Goal: Navigation & Orientation: Find specific page/section

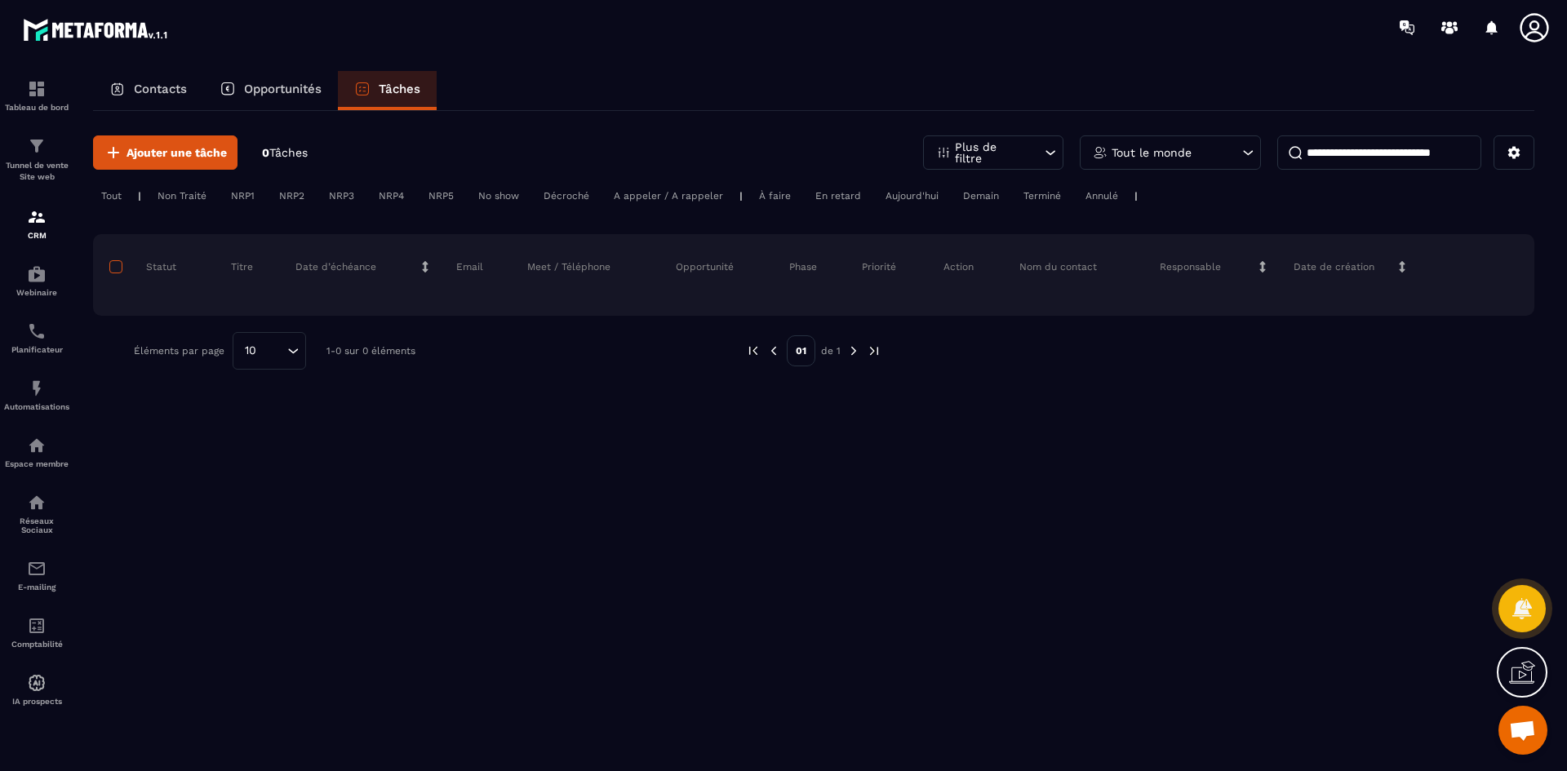
click at [118, 269] on span at bounding box center [115, 266] width 13 height 13
click at [193, 149] on span "Ajouter une tâche" at bounding box center [176, 152] width 100 height 16
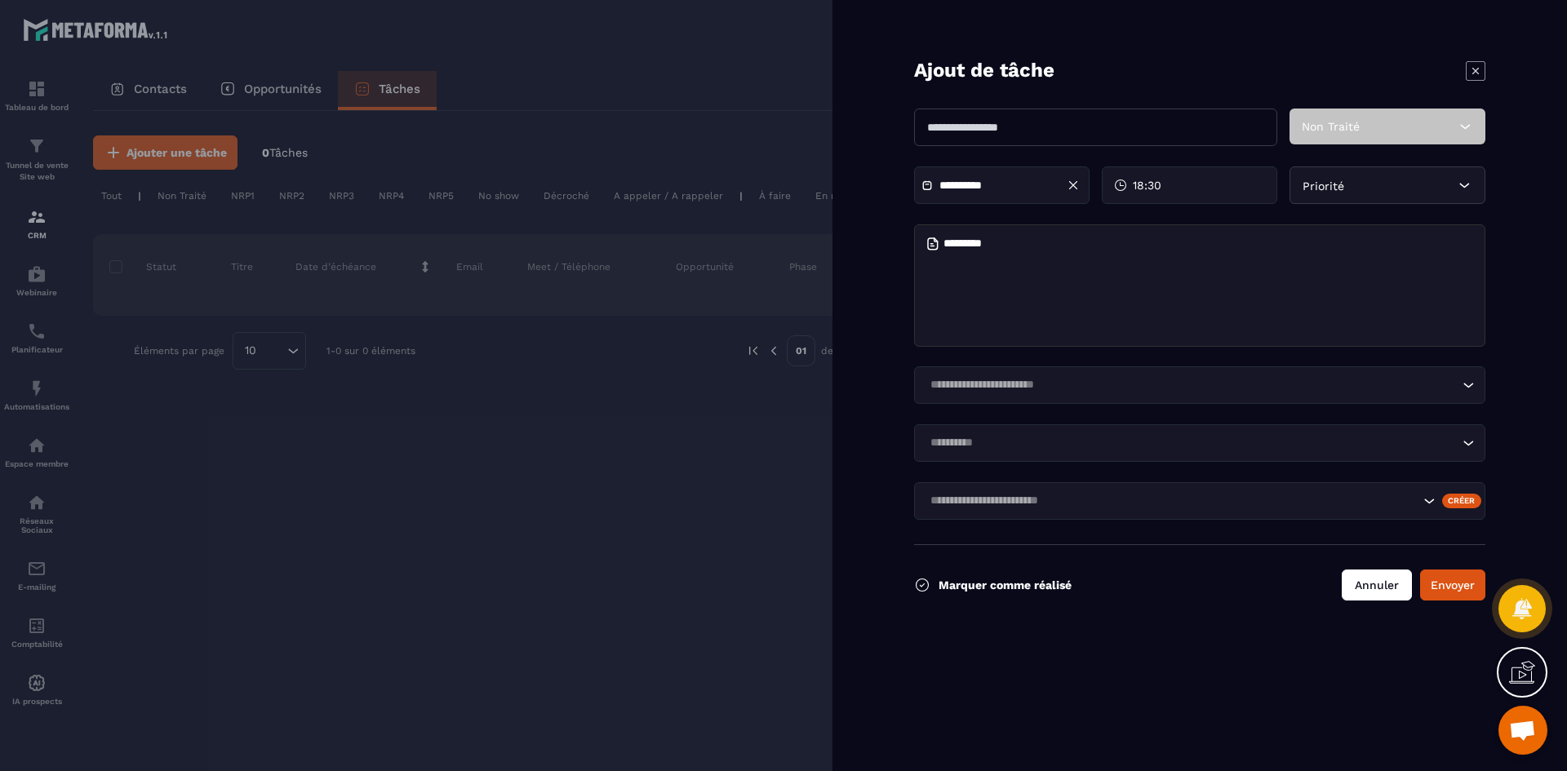
click at [1386, 588] on button "Annuler" at bounding box center [1377, 585] width 70 height 31
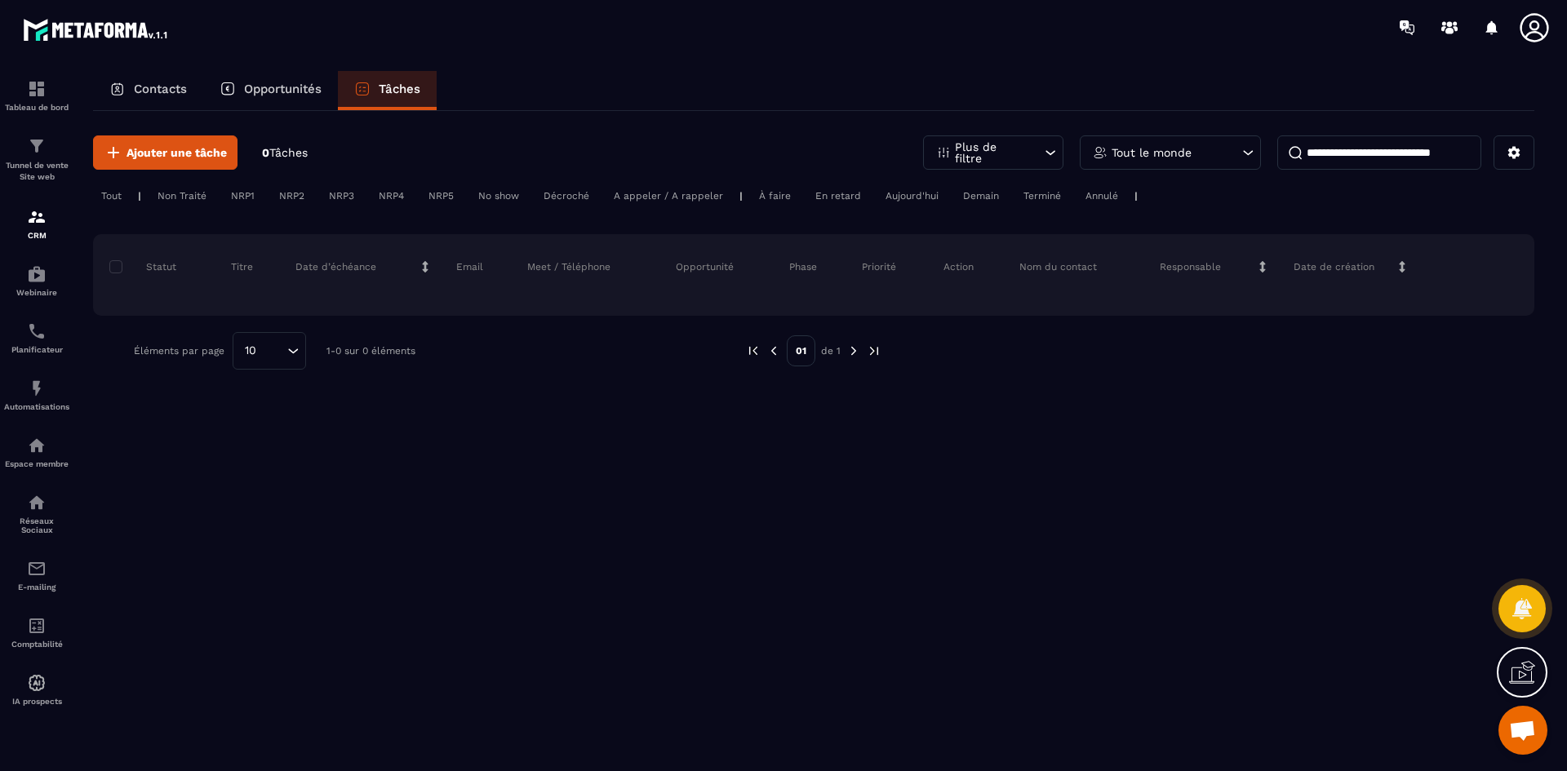
click at [160, 82] on p "Contacts" at bounding box center [160, 89] width 53 height 15
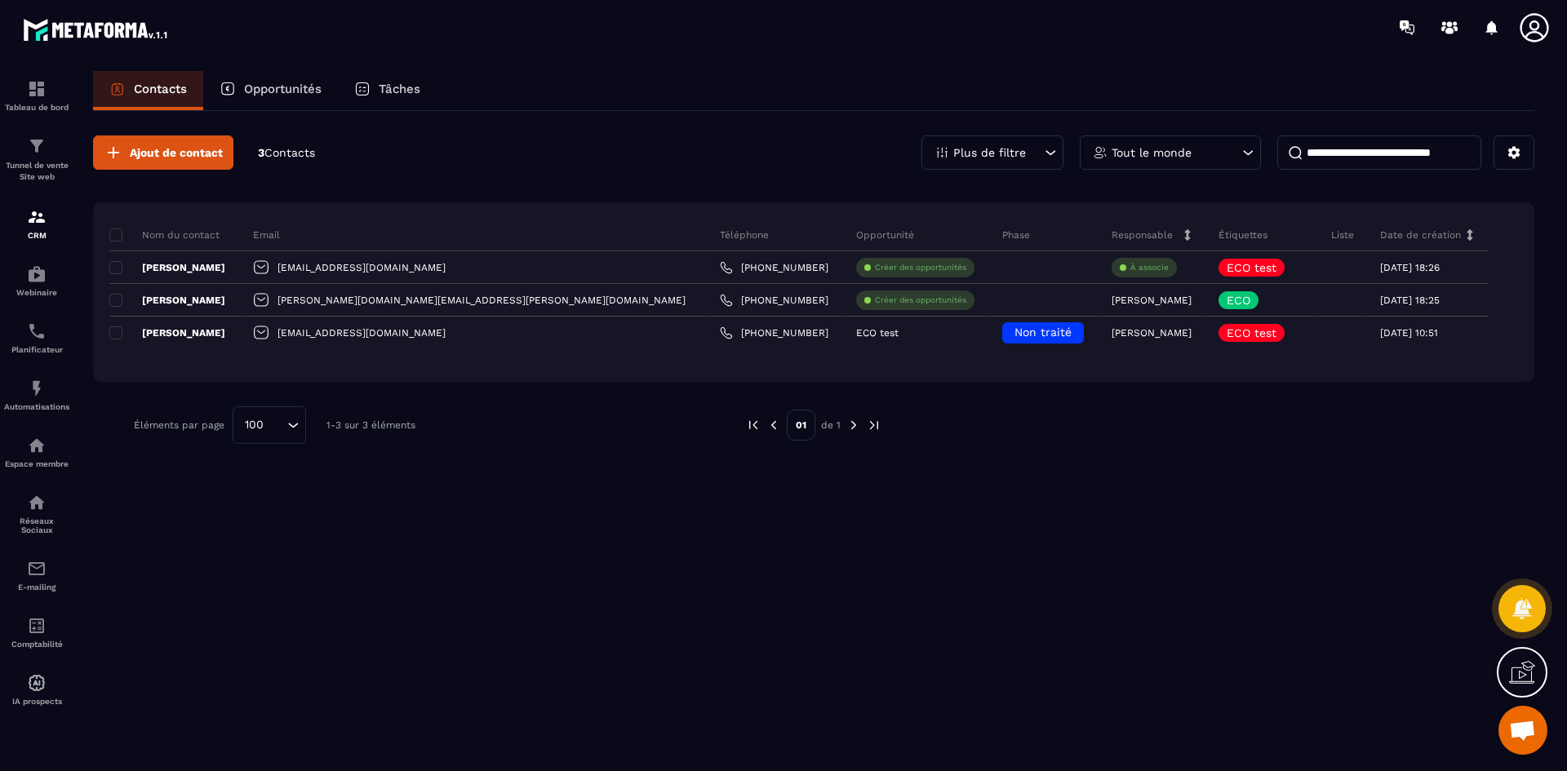
click at [264, 95] on p "Opportunités" at bounding box center [283, 89] width 78 height 15
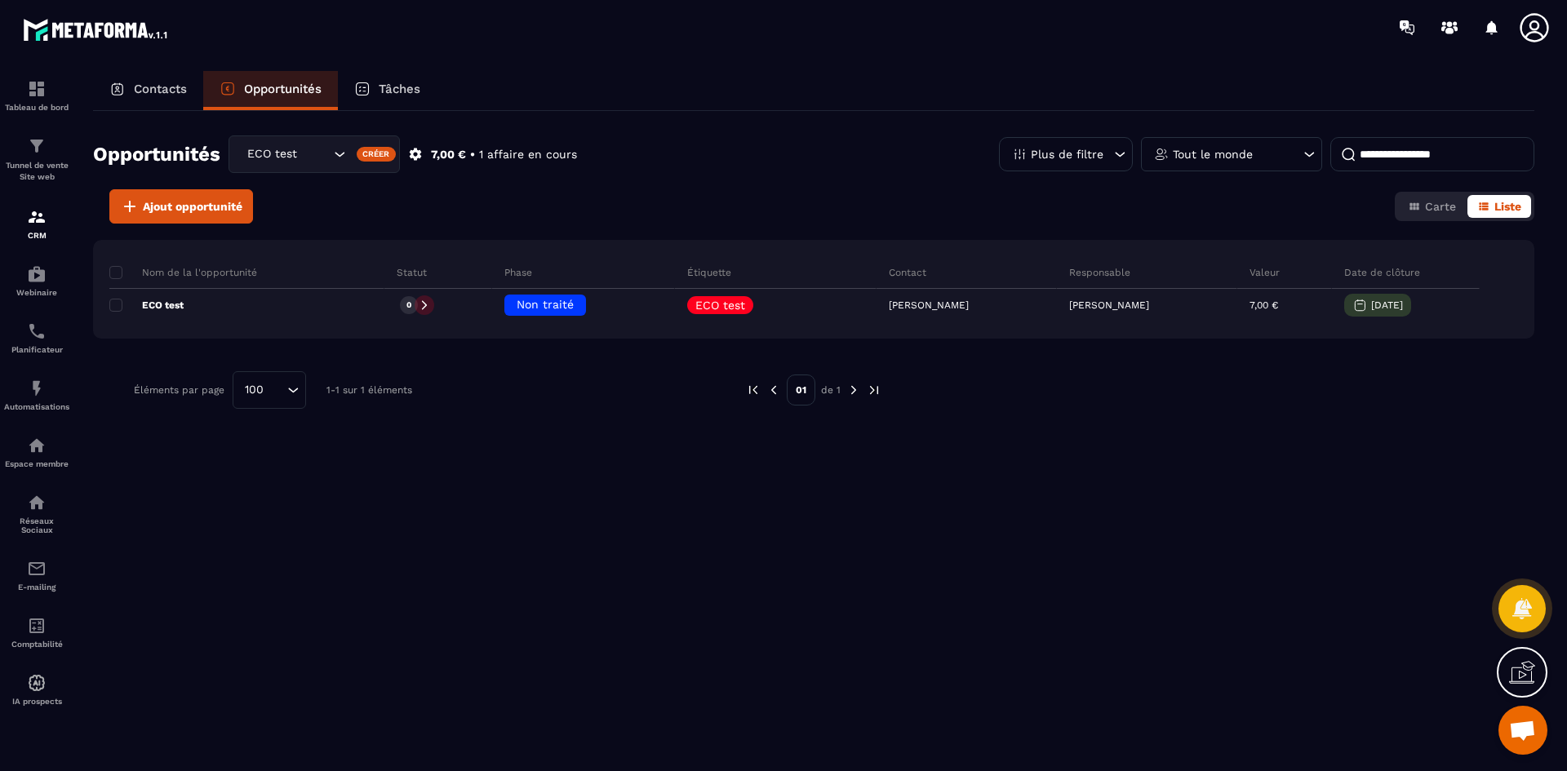
click at [409, 89] on p "Tâches" at bounding box center [400, 89] width 42 height 15
